Goal: Information Seeking & Learning: Learn about a topic

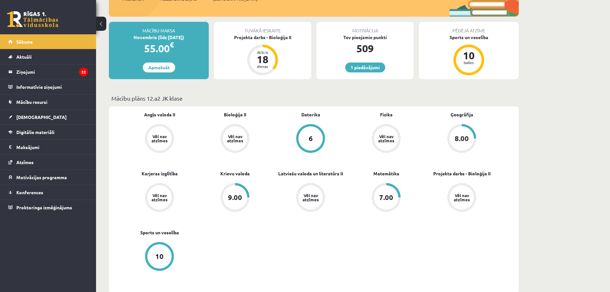
scroll to position [64, 0]
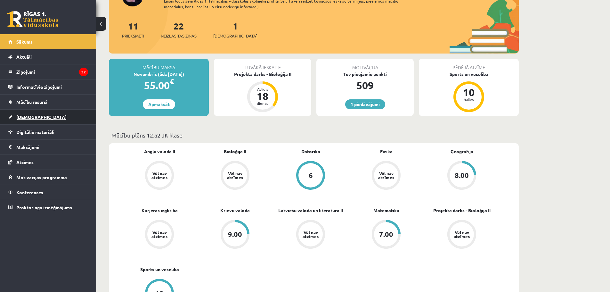
click at [31, 116] on span "[DEMOGRAPHIC_DATA]" at bounding box center [41, 117] width 50 height 6
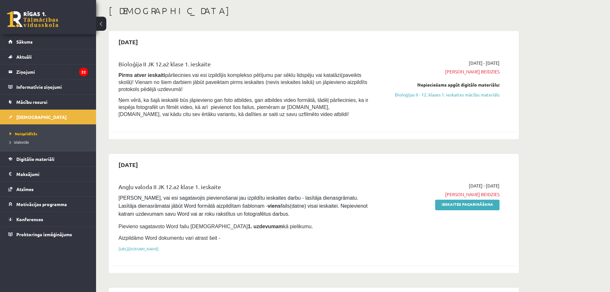
scroll to position [64, 0]
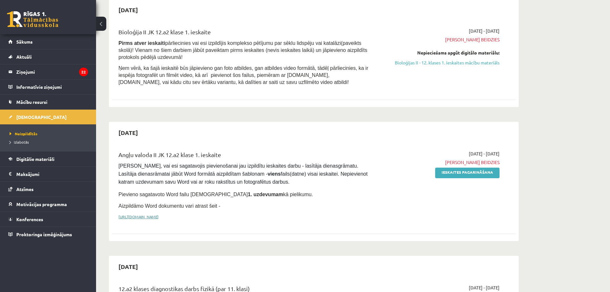
click at [158, 214] on link "https://drive.google.com/drive/folders/1IHE_ip15KOAbO2Se1NDGwZ2e__vlzPUf?usp=sh…" at bounding box center [138, 216] width 40 height 5
click at [459, 173] on link "Ieskaites pagarināšana" at bounding box center [467, 172] width 64 height 11
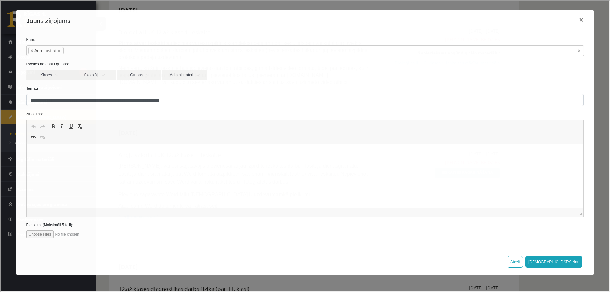
scroll to position [0, 0]
click at [178, 153] on p "**********" at bounding box center [305, 153] width 544 height 7
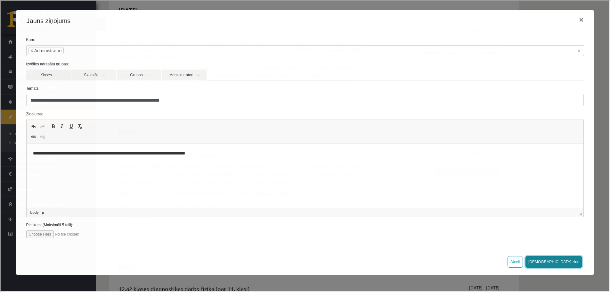
click at [569, 261] on button "Sūtīt ziņu" at bounding box center [553, 261] width 57 height 12
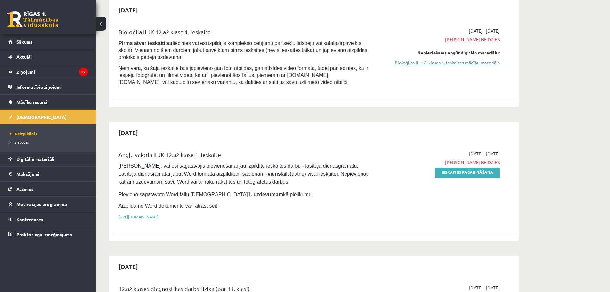
click at [450, 62] on link "Bioloģijas II - 12. klases 1. ieskaites mācību materiāls" at bounding box center [439, 62] width 121 height 7
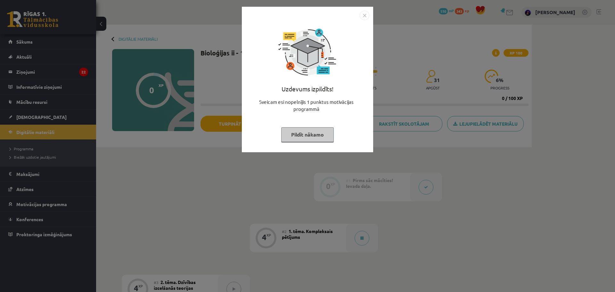
click at [314, 135] on button "Pildīt nākamo" at bounding box center [307, 134] width 52 height 15
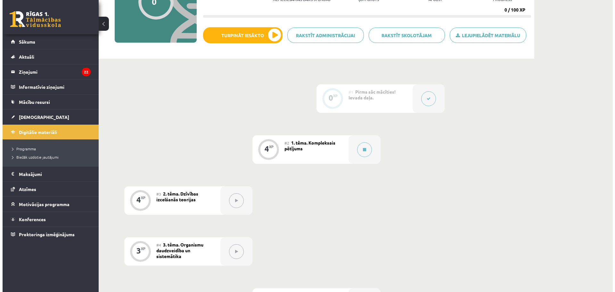
scroll to position [96, 0]
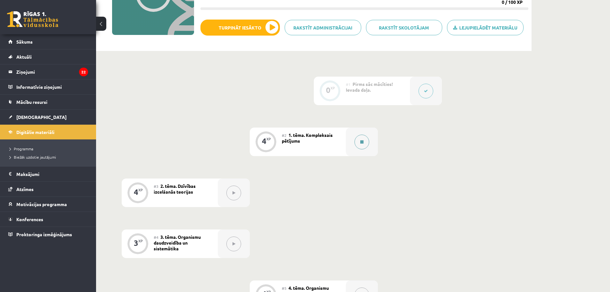
click at [364, 141] on button at bounding box center [361, 141] width 15 height 15
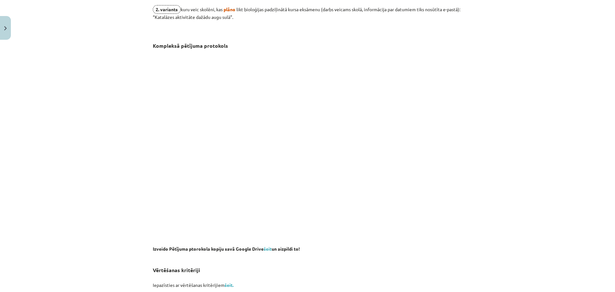
scroll to position [287, 0]
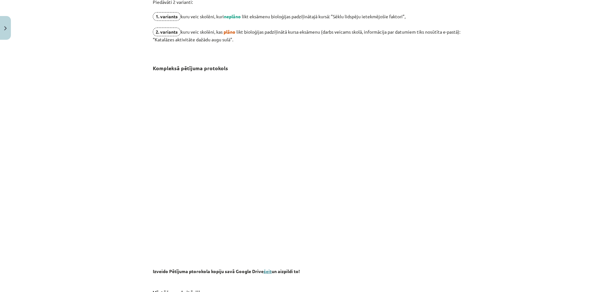
click at [266, 270] on link "šeit" at bounding box center [267, 271] width 8 height 6
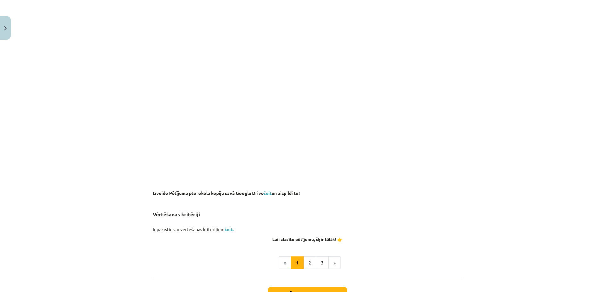
scroll to position [415, 0]
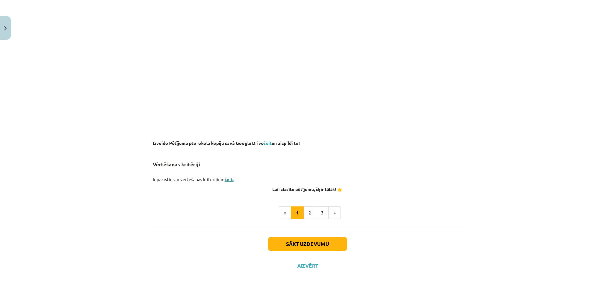
click at [225, 178] on link "šeit." at bounding box center [228, 179] width 9 height 6
click at [308, 209] on button "2" at bounding box center [309, 212] width 13 height 13
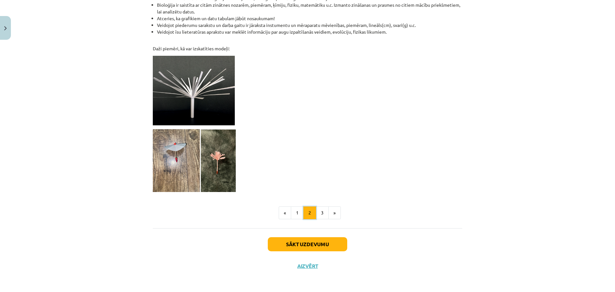
scroll to position [515, 0]
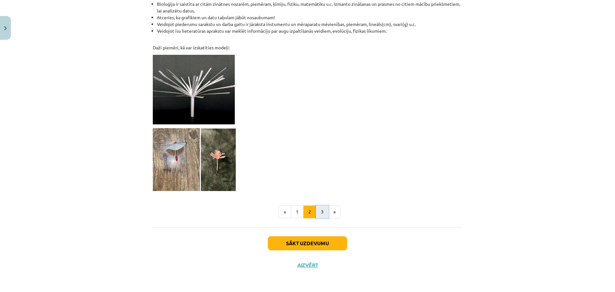
click at [321, 211] on button "3" at bounding box center [322, 211] width 13 height 13
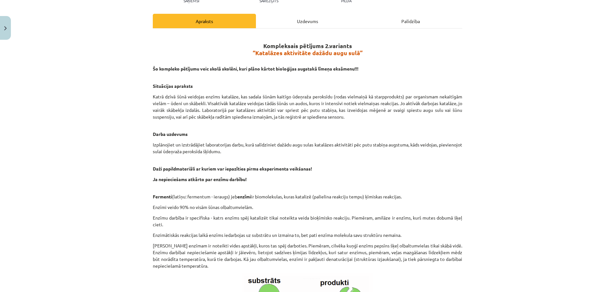
scroll to position [0, 0]
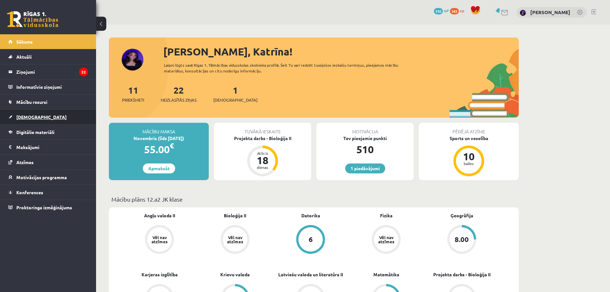
click at [26, 115] on span "[DEMOGRAPHIC_DATA]" at bounding box center [41, 117] width 50 height 6
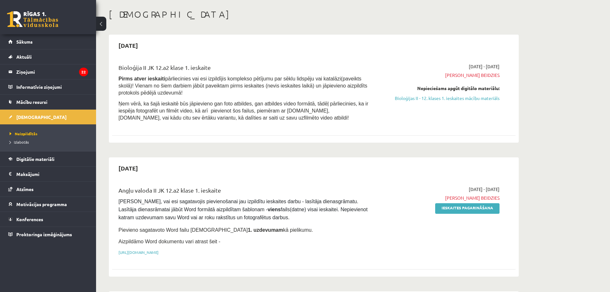
scroll to position [64, 0]
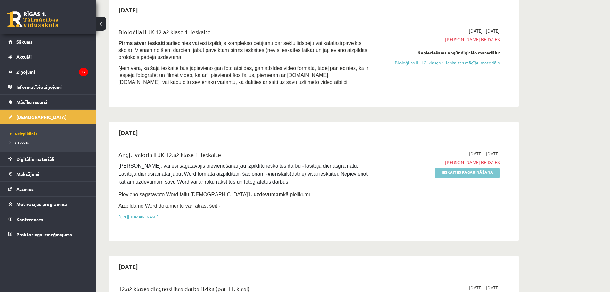
click at [464, 173] on link "Ieskaites pagarināšana" at bounding box center [467, 172] width 64 height 11
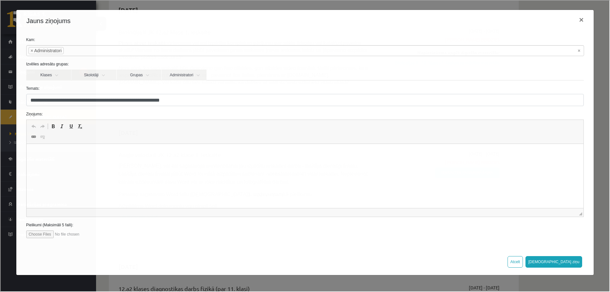
scroll to position [0, 0]
click at [578, 17] on button "×" at bounding box center [580, 19] width 15 height 18
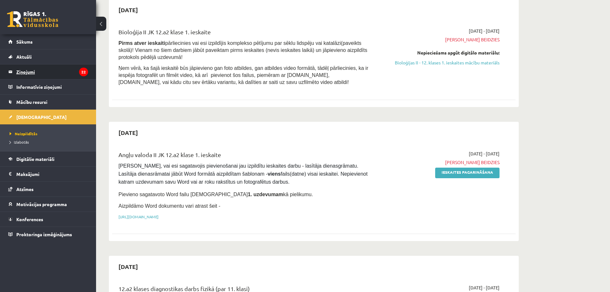
click at [28, 72] on legend "Ziņojumi 22" at bounding box center [52, 71] width 72 height 15
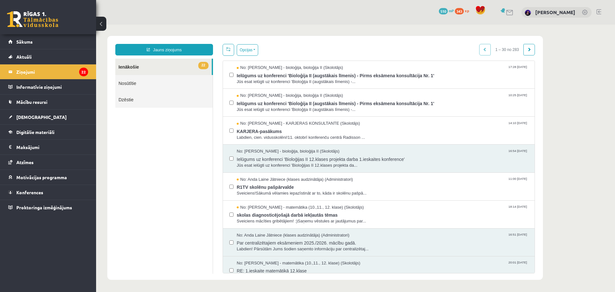
click at [134, 85] on link "Nosūtītie" at bounding box center [163, 83] width 97 height 16
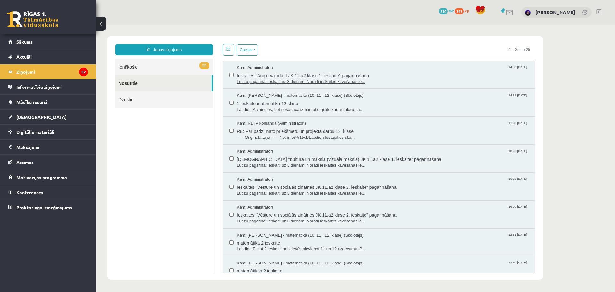
click at [333, 83] on span "Lūdzu pagarināt ieskaiti uz 3 dienām. Norādi ieskaites kavēšanas ie..." at bounding box center [382, 82] width 291 height 6
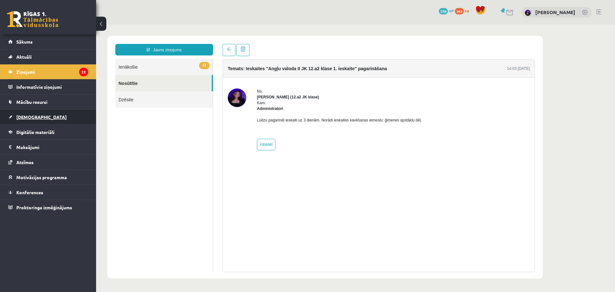
click at [26, 118] on span "[DEMOGRAPHIC_DATA]" at bounding box center [41, 117] width 50 height 6
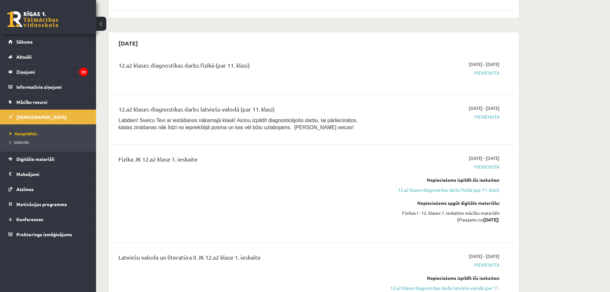
scroll to position [288, 0]
click at [462, 189] on link "12.a2 klases diagnostikas darbs fizikā (par 11. klasi)" at bounding box center [439, 188] width 121 height 7
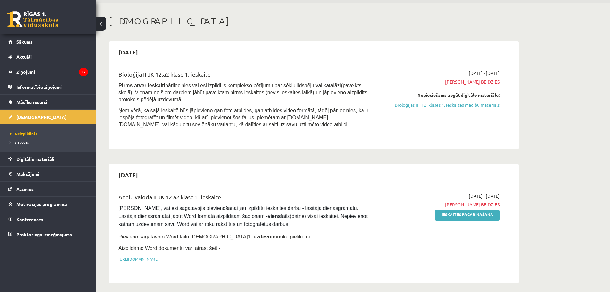
scroll to position [32, 0]
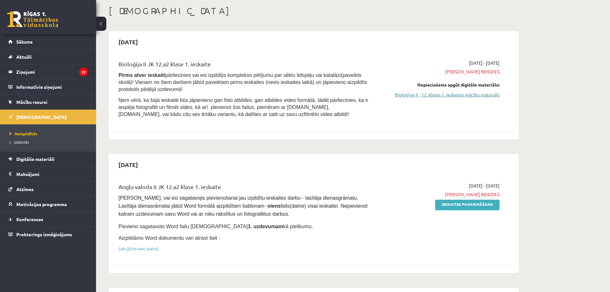
click at [441, 93] on link "Bioloģijas II - 12. klases 1. ieskaites mācību materiāls" at bounding box center [439, 94] width 121 height 7
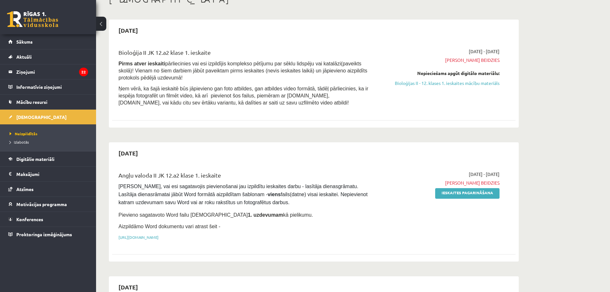
scroll to position [64, 0]
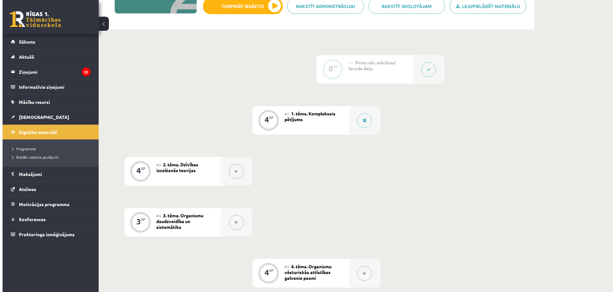
scroll to position [128, 0]
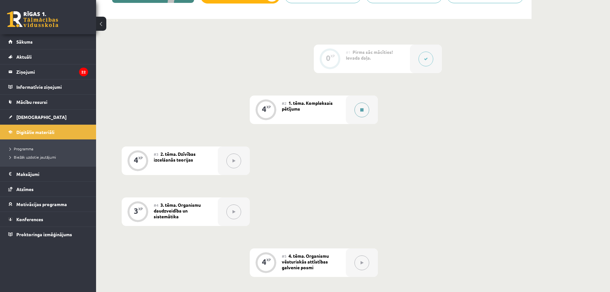
click at [360, 109] on icon at bounding box center [361, 110] width 3 height 4
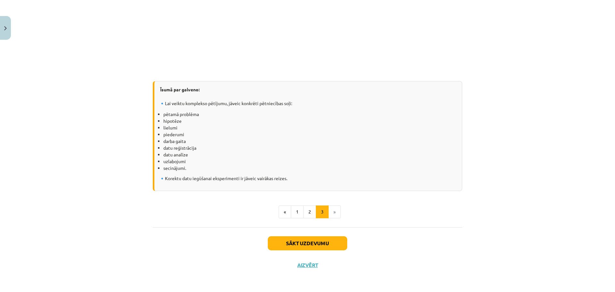
scroll to position [825, 0]
click at [308, 209] on button "2" at bounding box center [309, 211] width 13 height 13
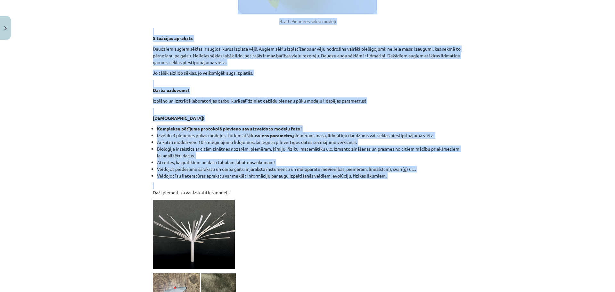
scroll to position [403, 0]
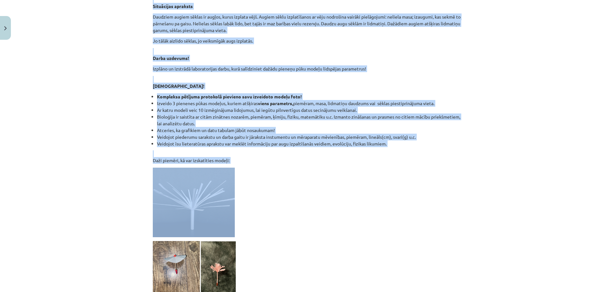
drag, startPoint x: 262, startPoint y: 44, endPoint x: 468, endPoint y: 185, distance: 248.8
click at [468, 185] on div "Mācību tēma: Bioloģijas ii - 12. klases 1. ieskaites mācību materiāls #2 1. tēm…" at bounding box center [307, 146] width 615 height 292
click at [260, 208] on p at bounding box center [307, 201] width 309 height 69
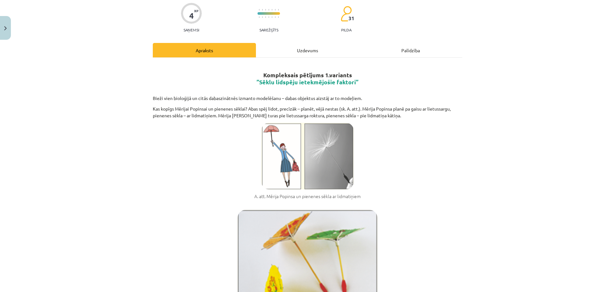
scroll to position [51, 0]
click at [260, 74] on h2 "Kompleksais pētījums 1.variants ”Sēklu lidspēju ietekmējošie faktori”" at bounding box center [307, 78] width 309 height 29
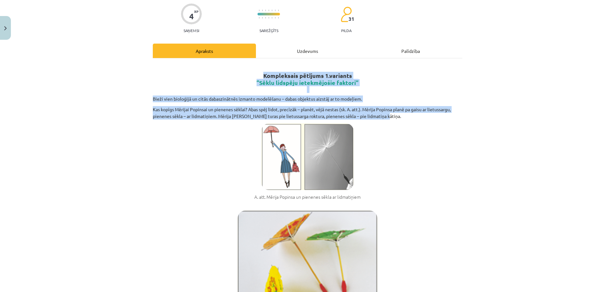
drag, startPoint x: 261, startPoint y: 74, endPoint x: 393, endPoint y: 116, distance: 137.9
copy div "Kompleksais pētījums 1.variants ”Sēklu lidspēju ietekmējošie faktori” Bieži vie…"
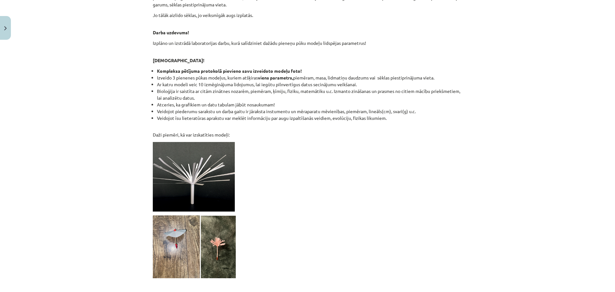
scroll to position [371, 0]
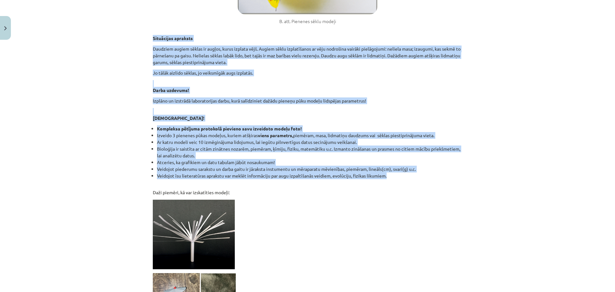
drag, startPoint x: 150, startPoint y: 39, endPoint x: 401, endPoint y: 178, distance: 286.8
click at [401, 178] on div "Kompleksais pētījums 1.variants ”Sēklu lidspēju ietekmējošie faktori” Bieži vie…" at bounding box center [307, 40] width 309 height 592
copy div "Situācijas apraksts Daudziem augiem sēklas ir augļos, kurus izplata vējš. Augie…"
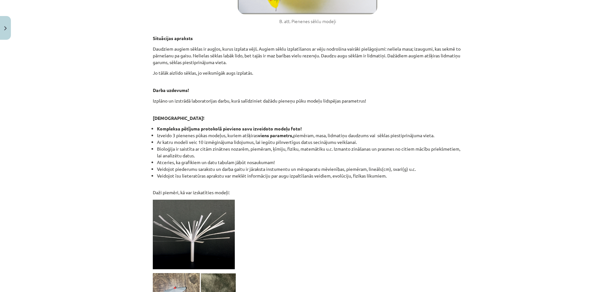
click at [307, 227] on p at bounding box center [307, 233] width 309 height 69
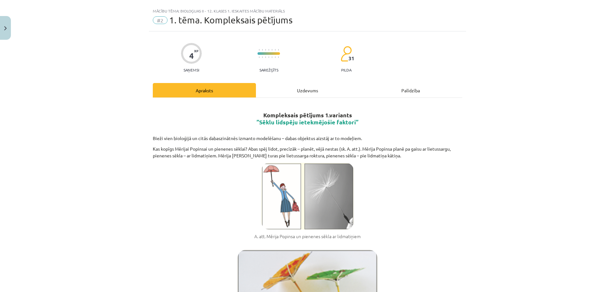
scroll to position [0, 0]
